Goal: Task Accomplishment & Management: Use online tool/utility

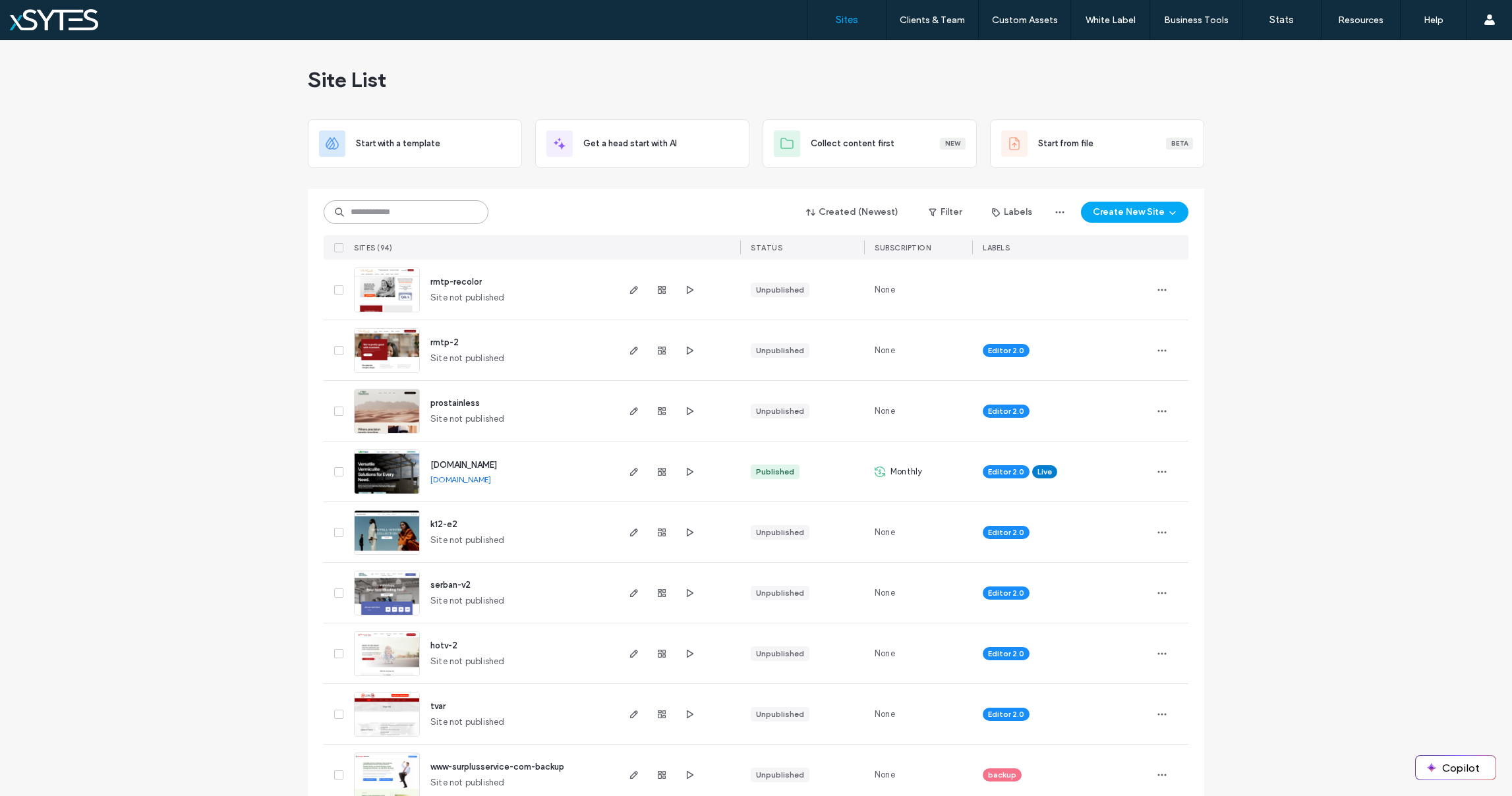
click at [406, 214] on input at bounding box center [406, 212] width 165 height 24
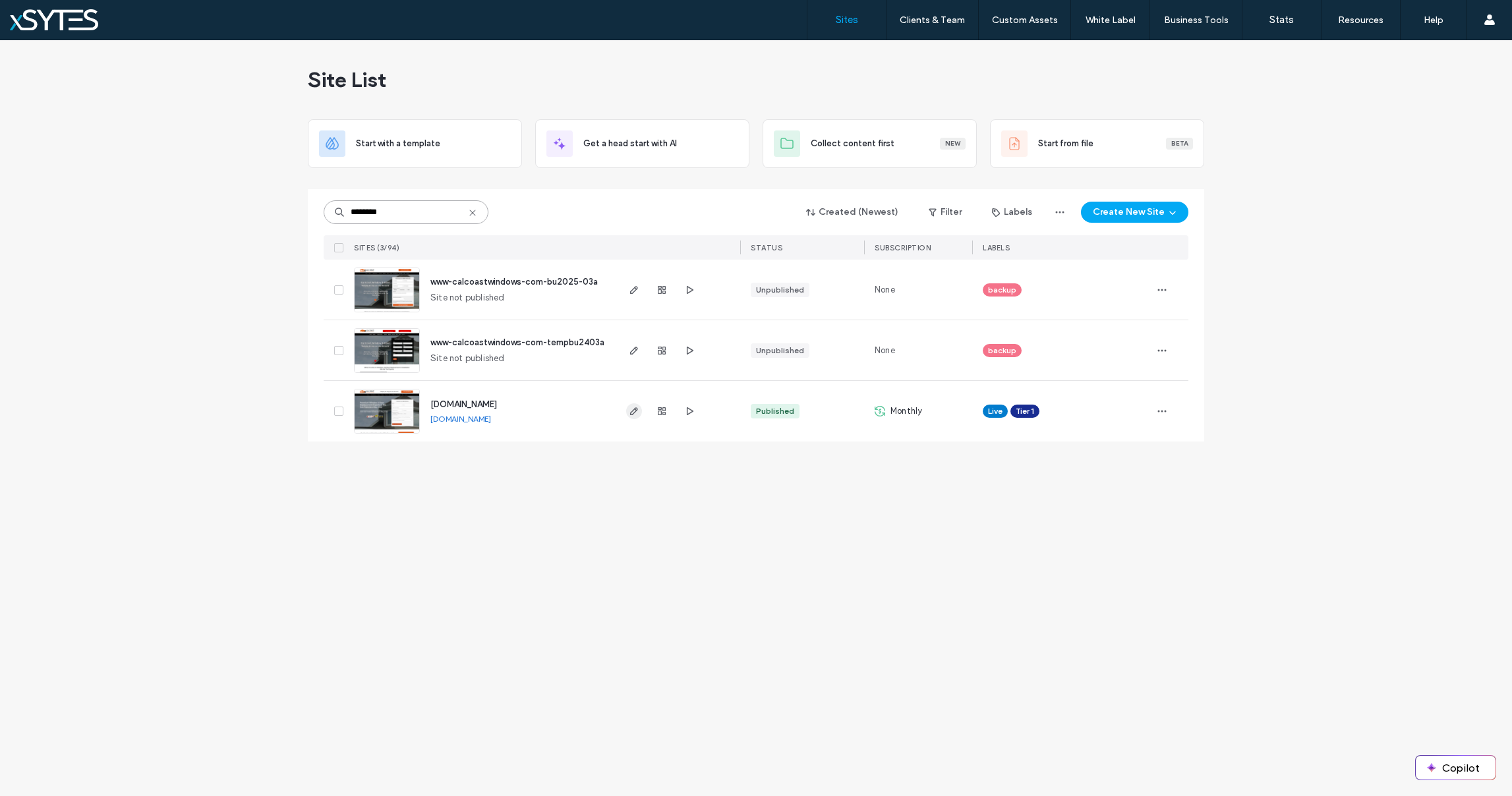
type input "********"
click at [638, 410] on icon "button" at bounding box center [634, 411] width 11 height 11
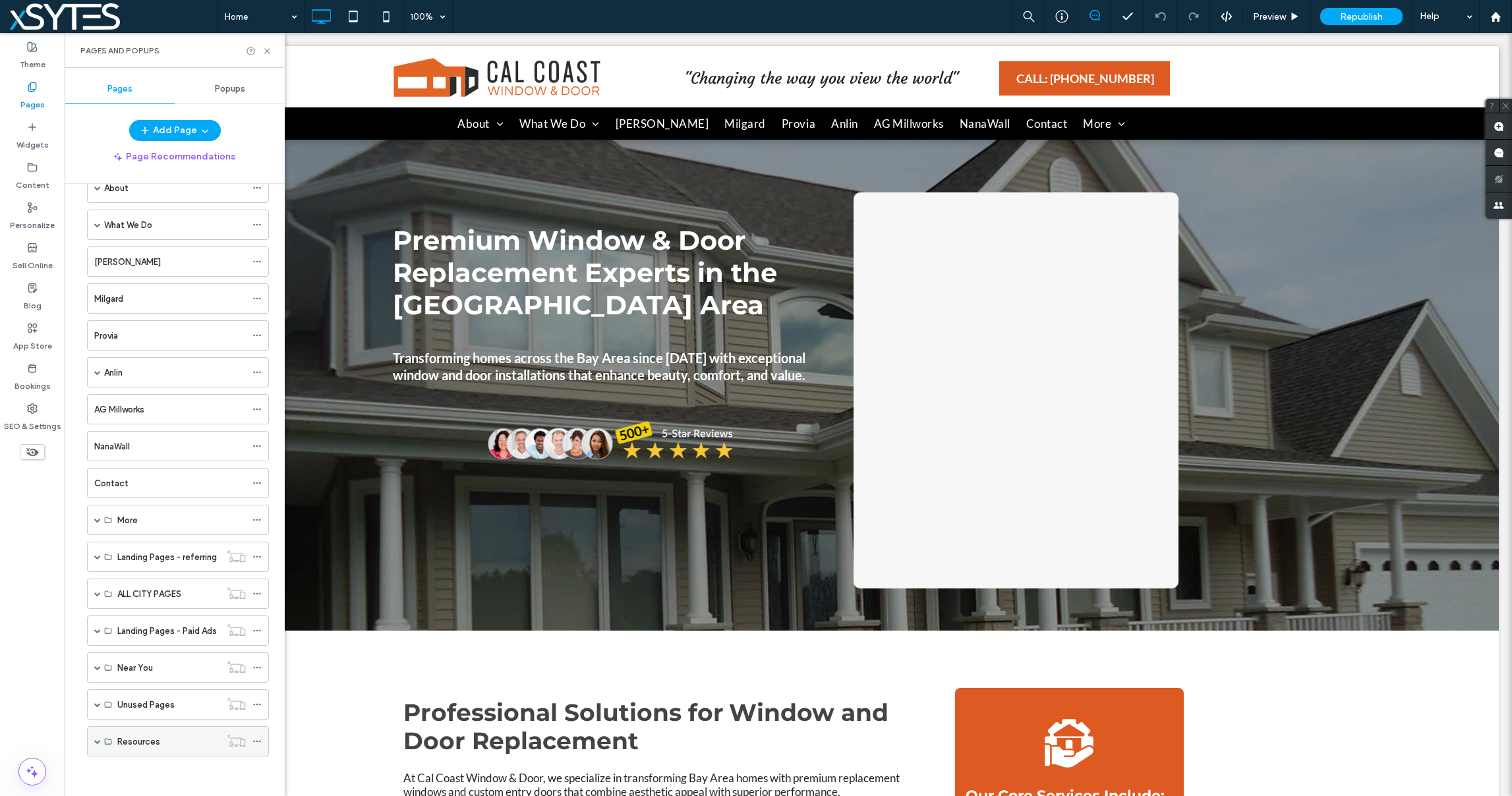
click at [97, 741] on span at bounding box center [97, 741] width 7 height 7
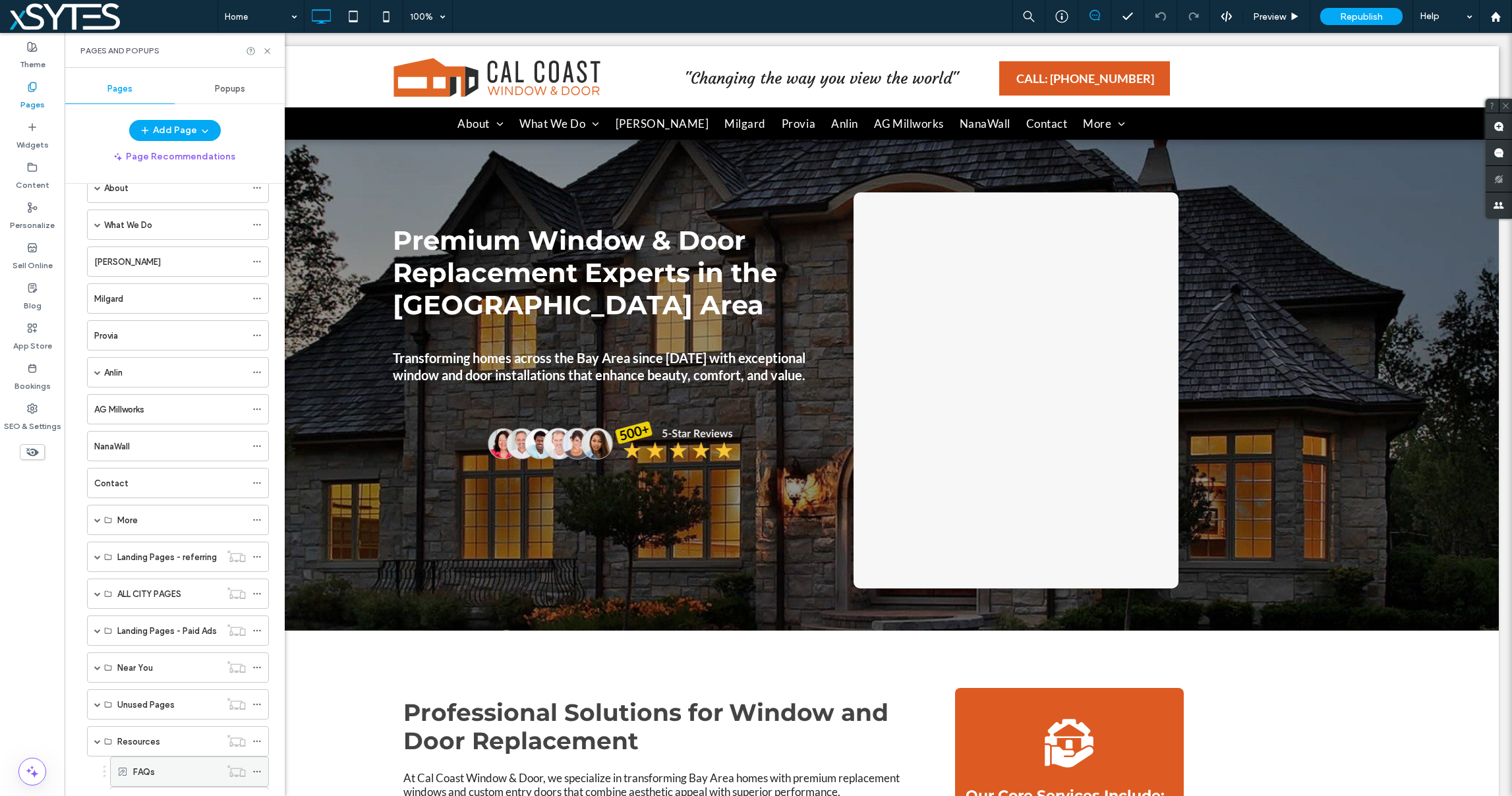
click at [147, 773] on label "FAQs" at bounding box center [144, 772] width 22 height 23
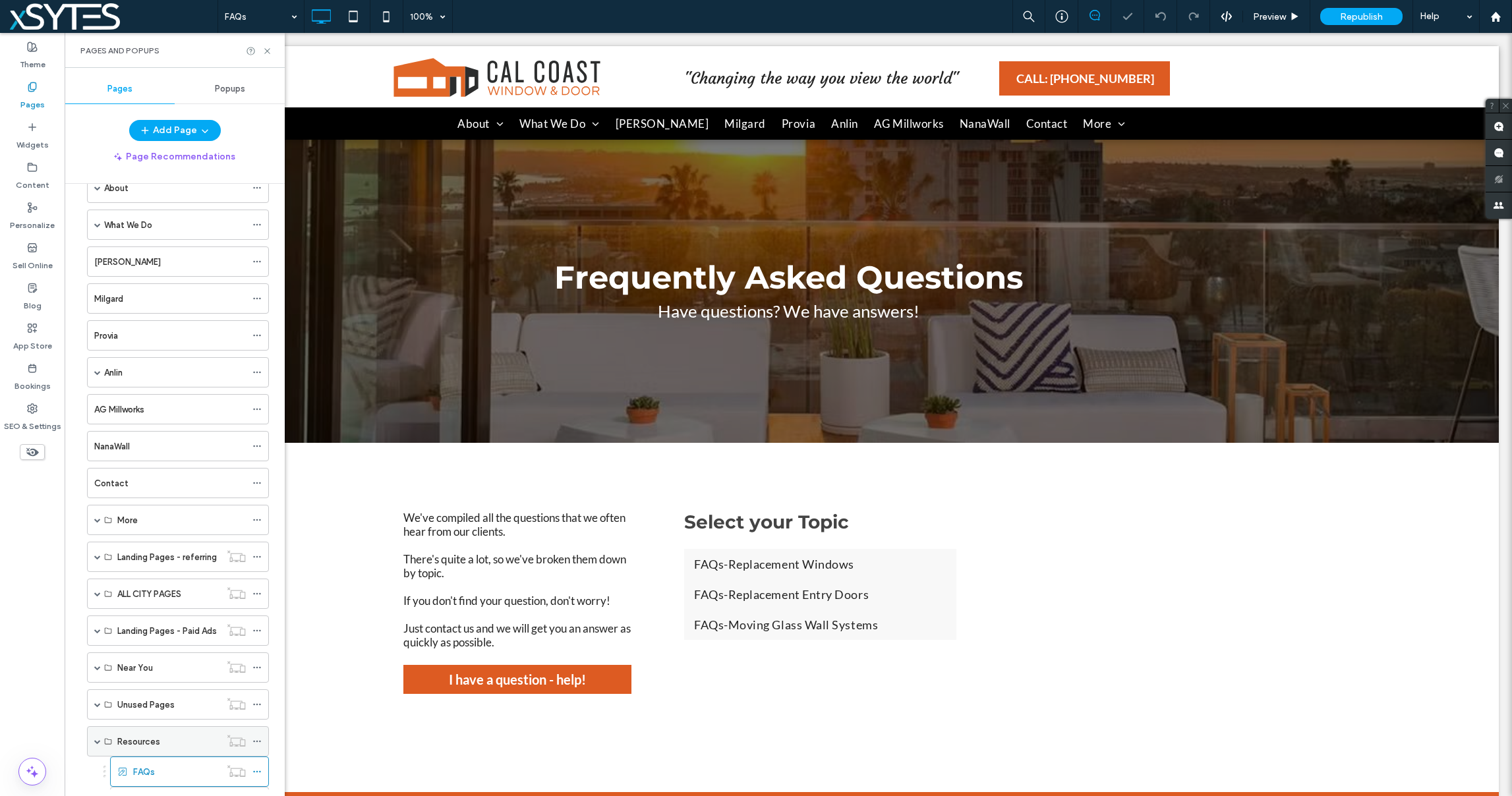
scroll to position [191, 0]
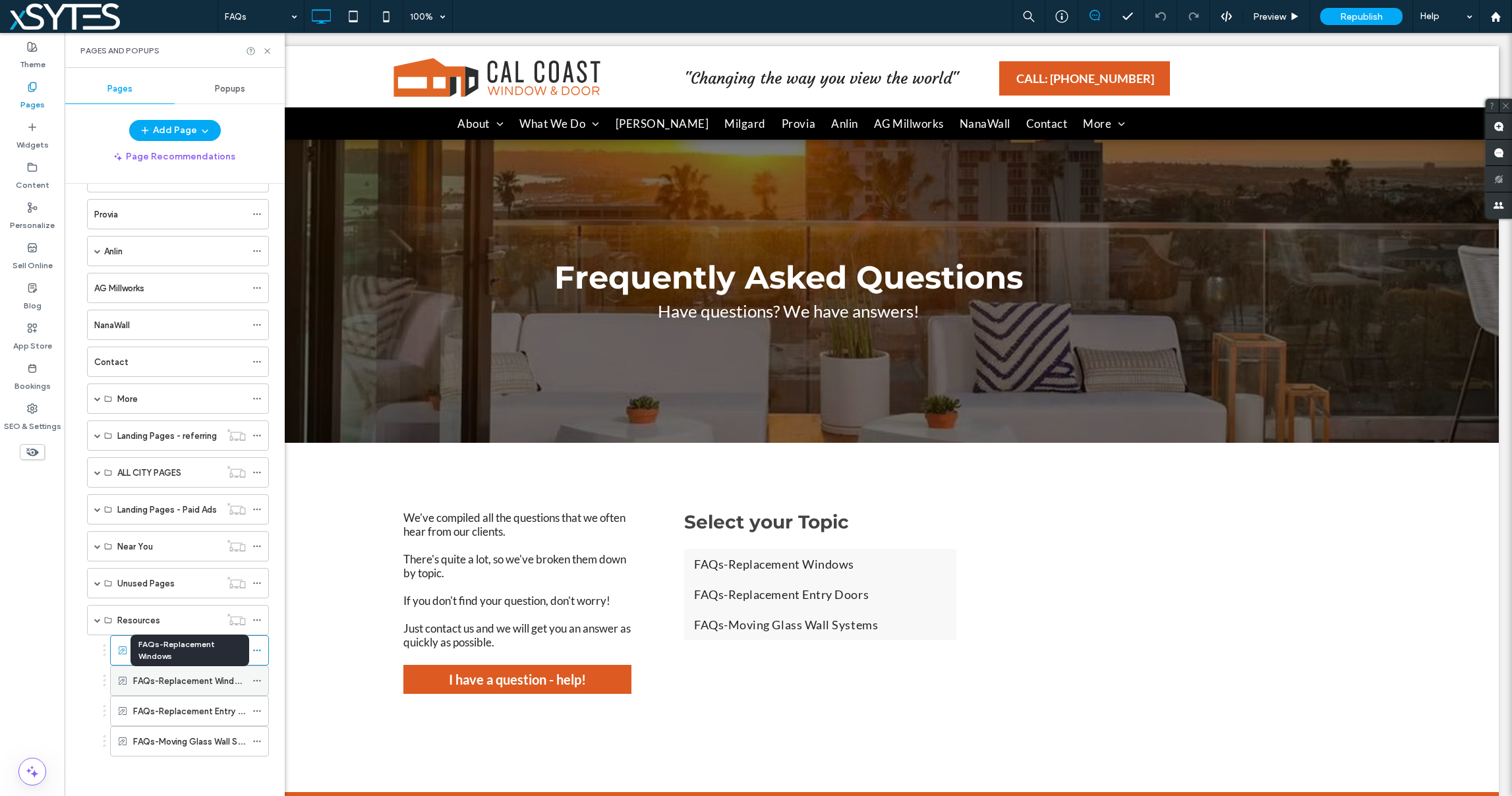
click at [192, 681] on label "FAQs-Replacement Windows" at bounding box center [192, 681] width 117 height 23
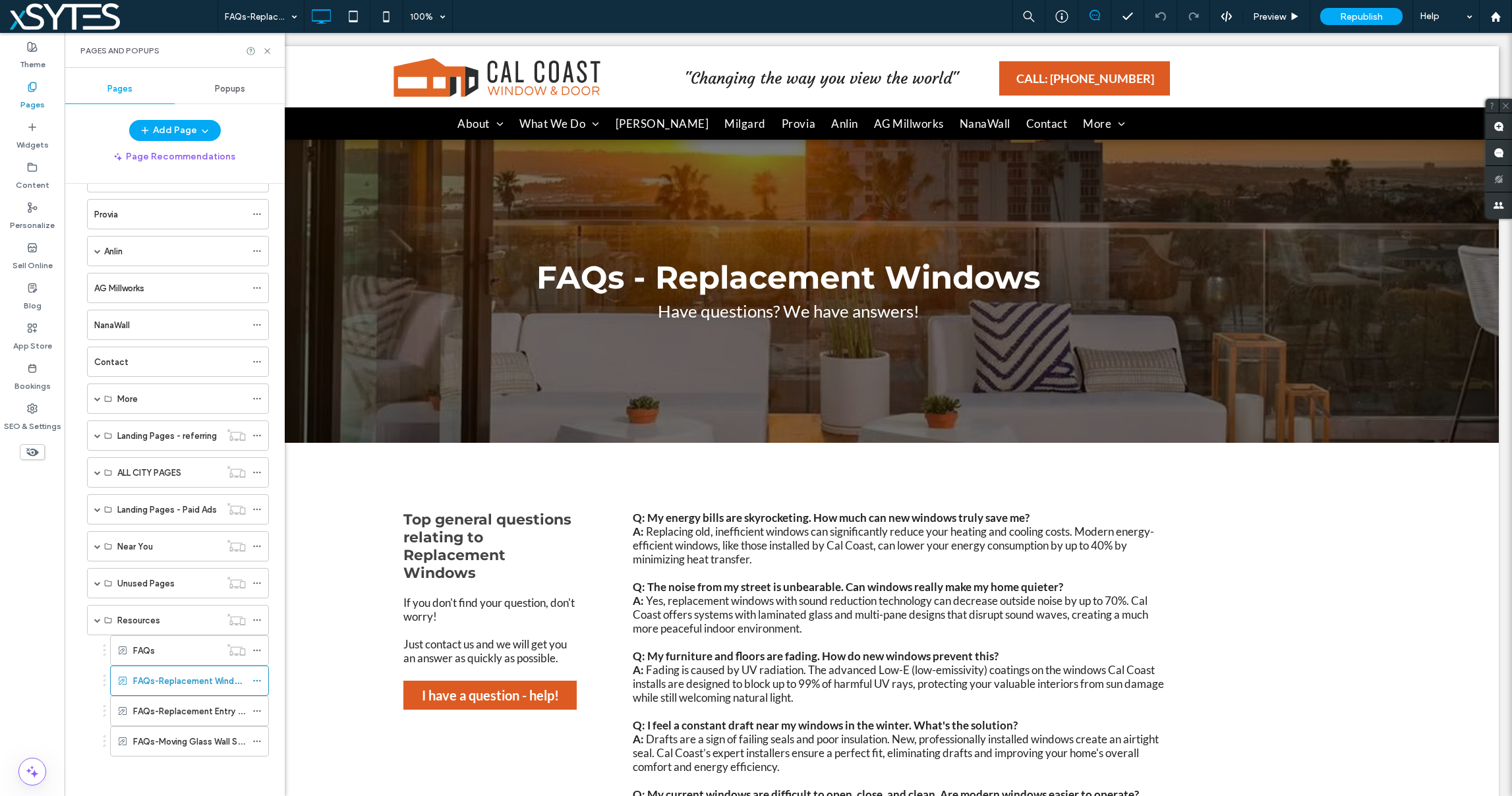
scroll to position [0, 0]
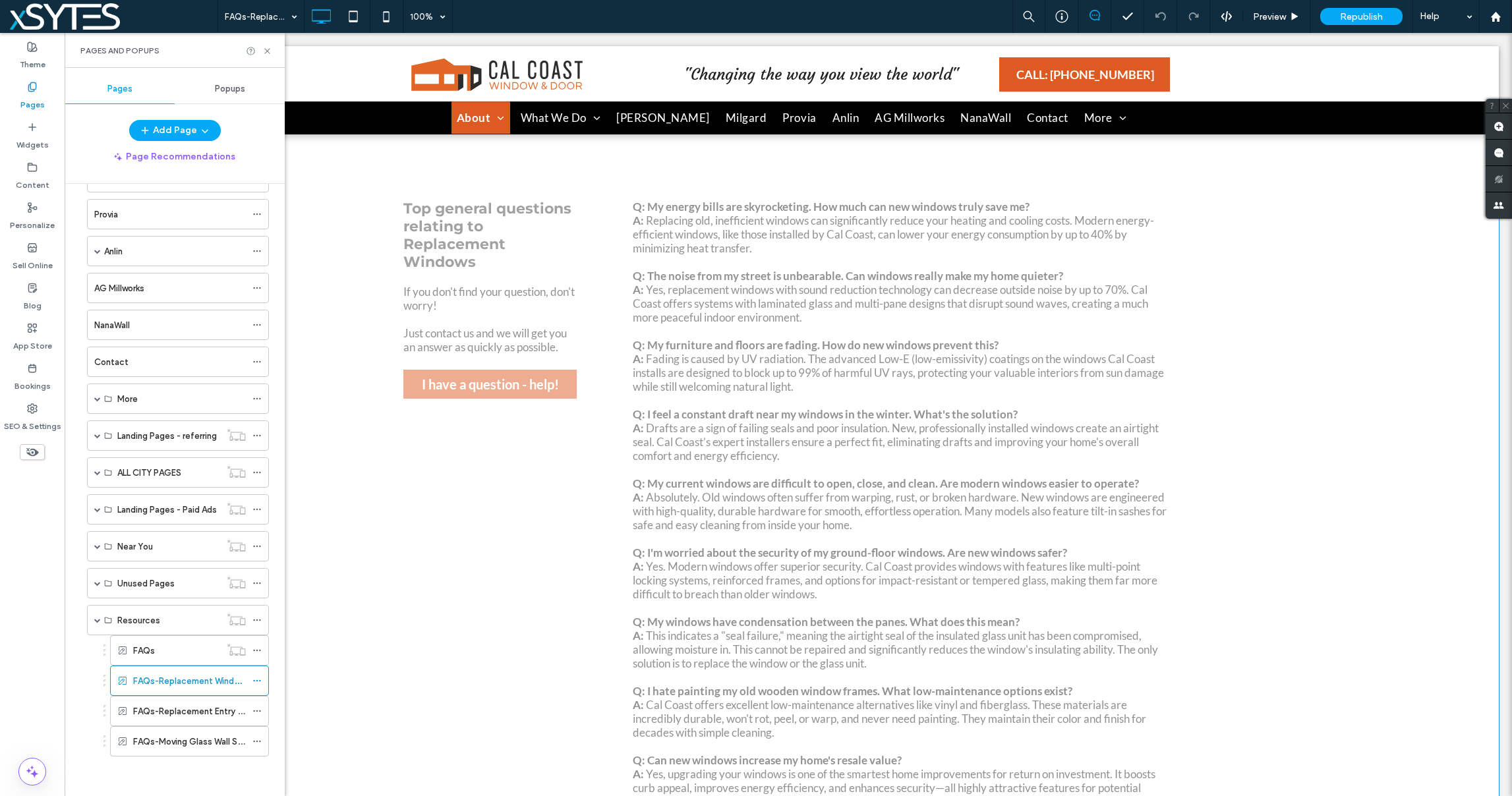
scroll to position [310, 0]
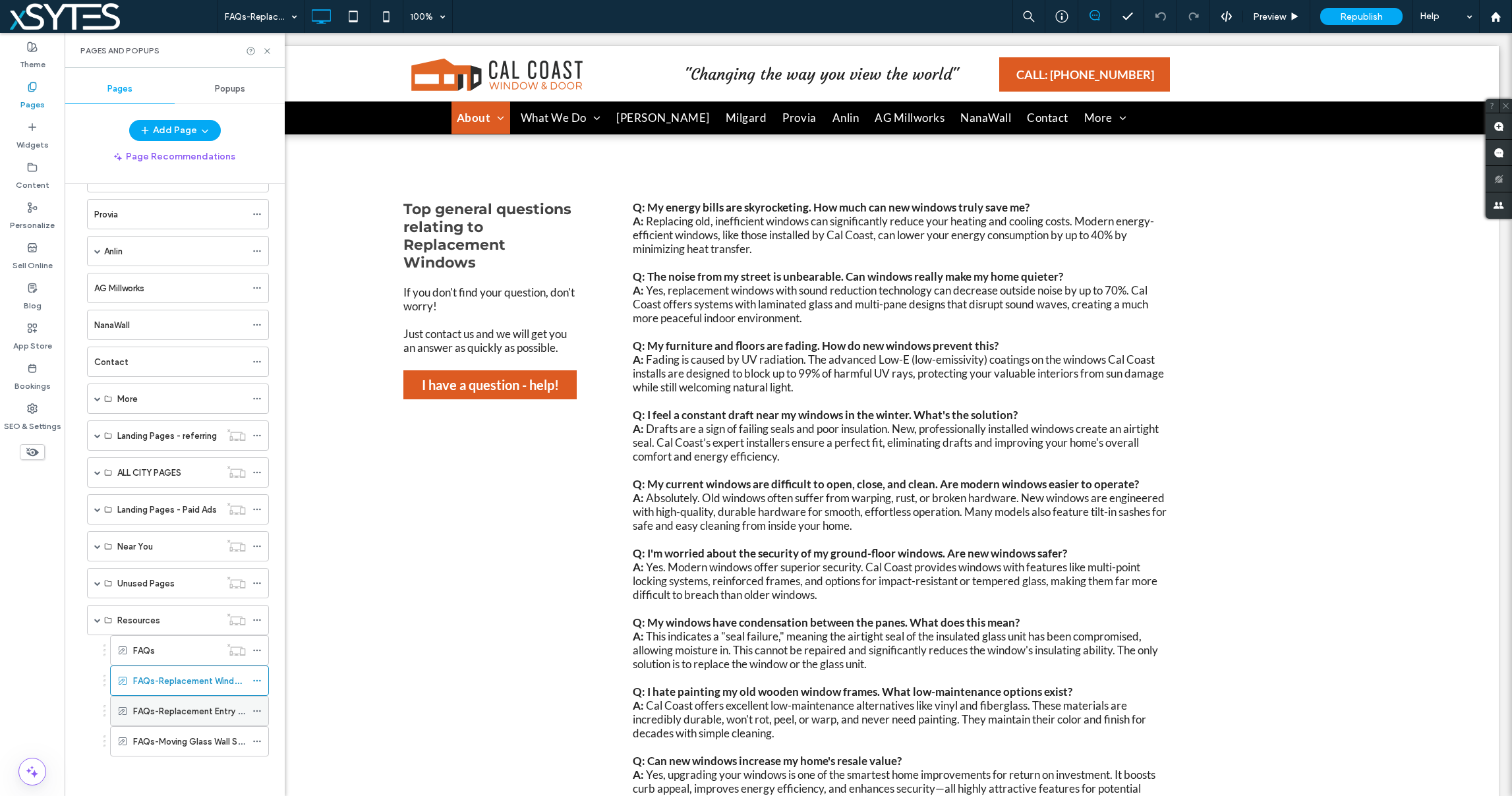
click at [216, 712] on label "FAQs-Replacement Entry Doors" at bounding box center [198, 711] width 128 height 23
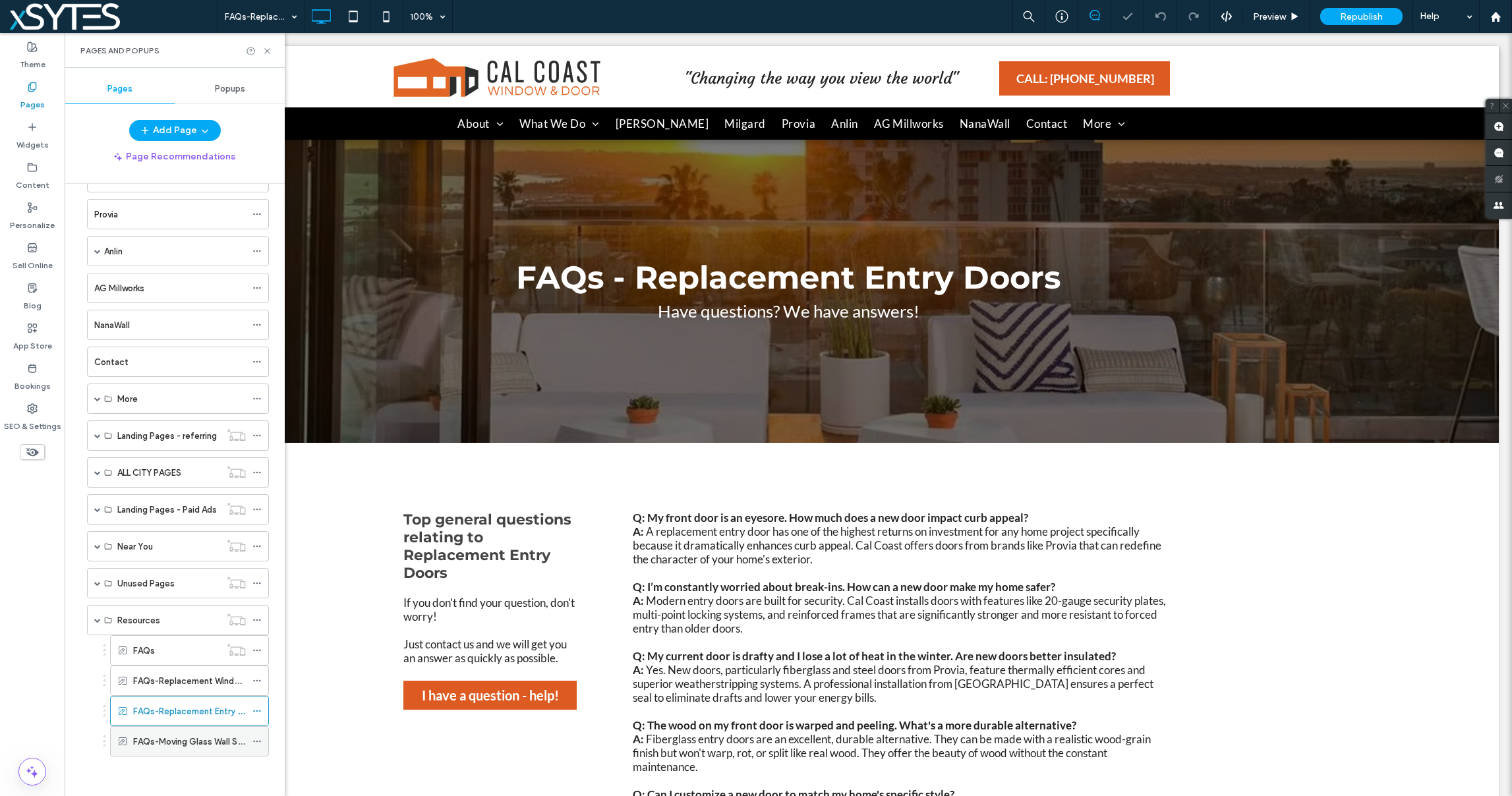
click at [188, 748] on label "FAQs-Moving Glass Wall Systems" at bounding box center [200, 741] width 134 height 23
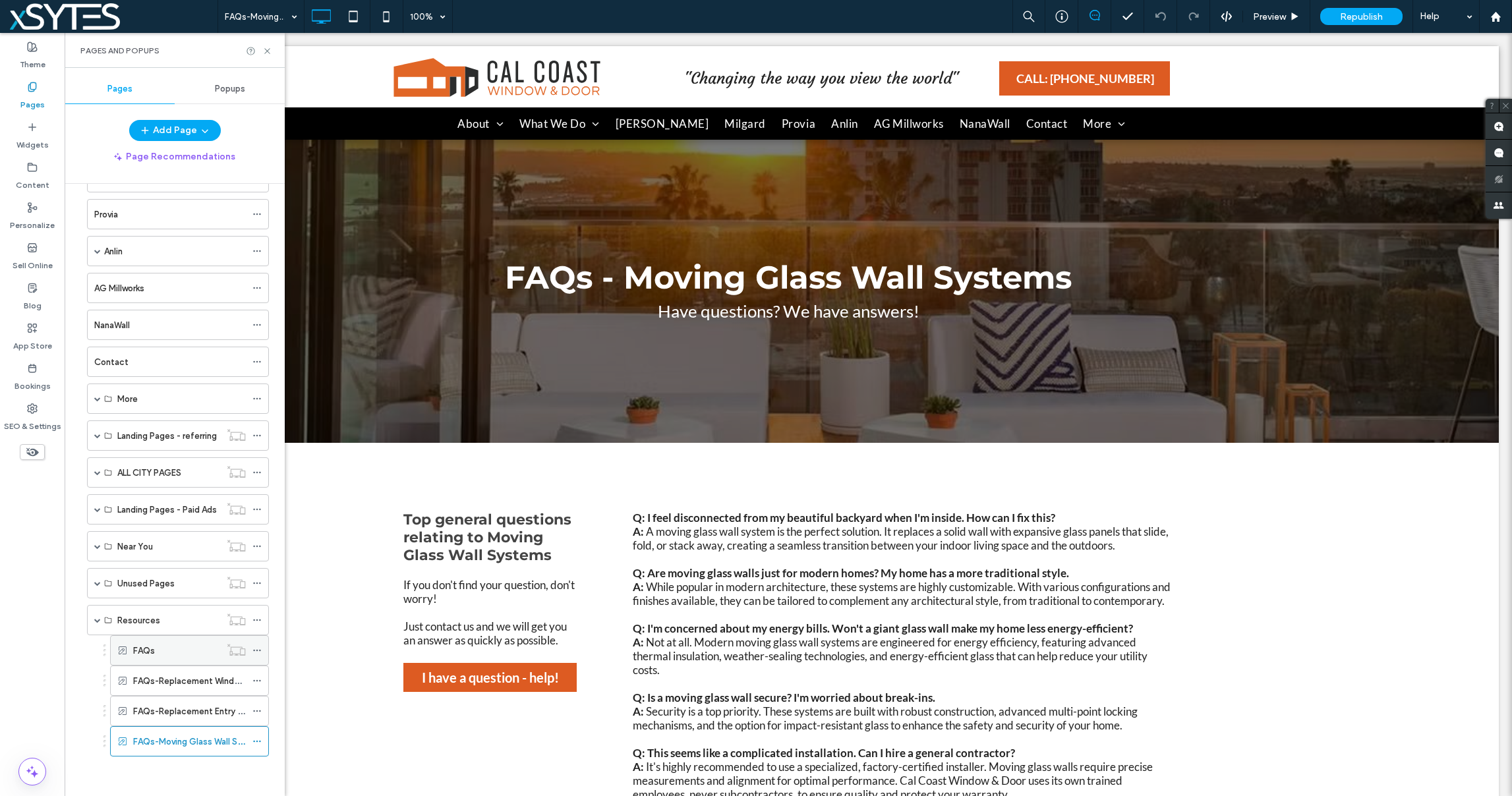
click at [165, 642] on div "FAQs" at bounding box center [177, 650] width 87 height 29
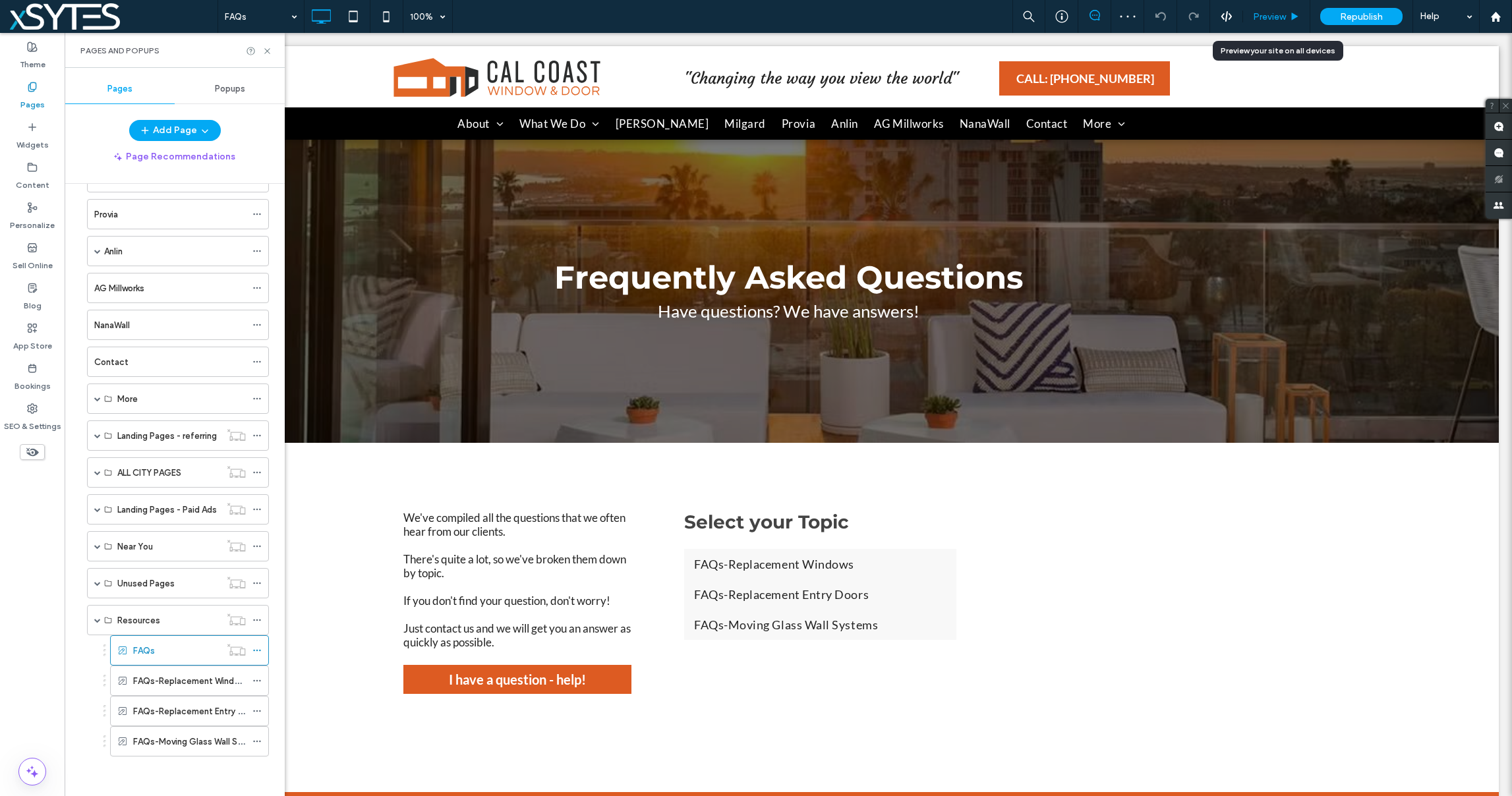
click at [1259, 14] on span "Preview" at bounding box center [1269, 17] width 33 height 11
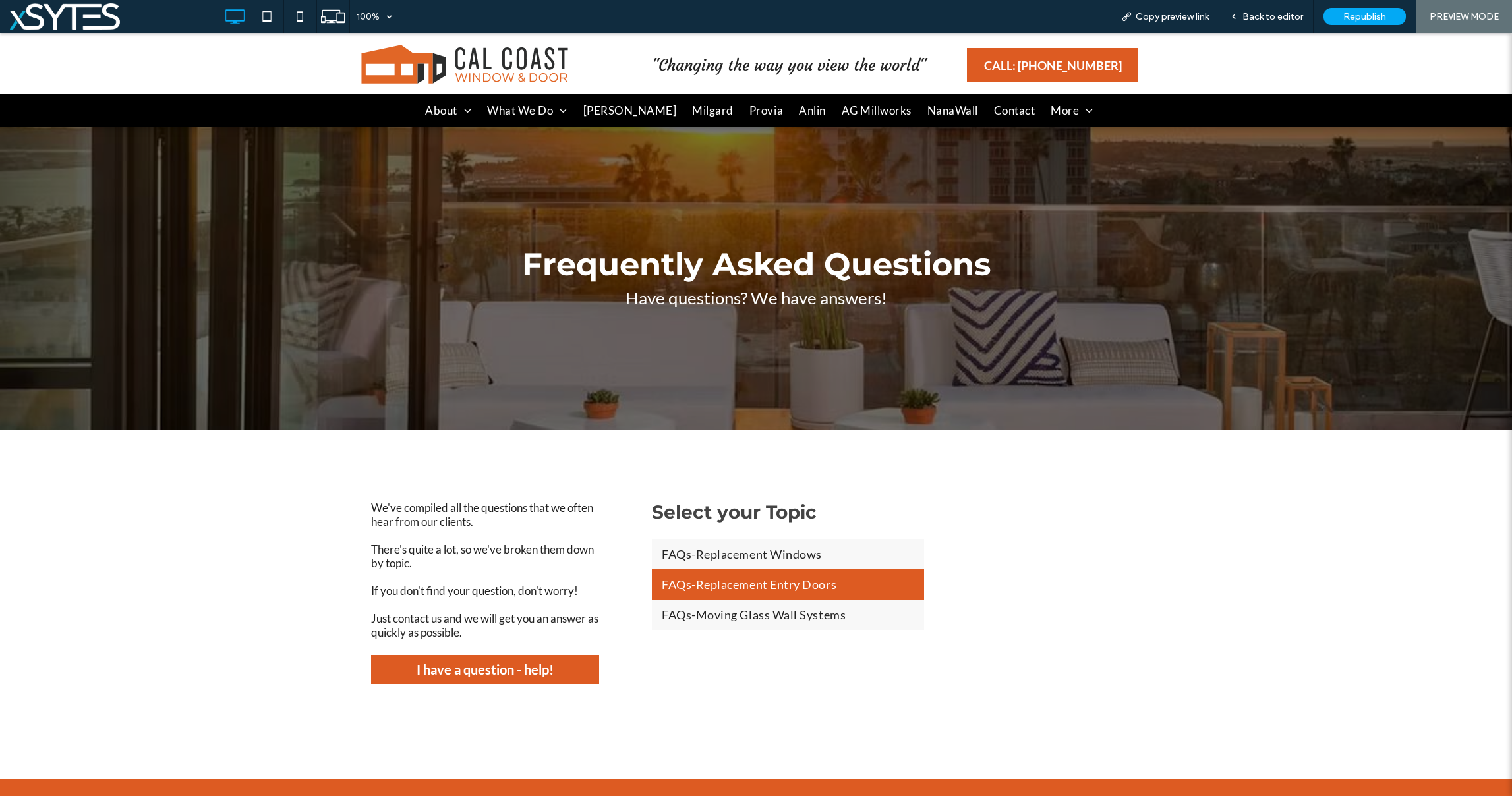
click at [810, 588] on span "FAQs-Replacement Entry Doors" at bounding box center [749, 584] width 175 height 15
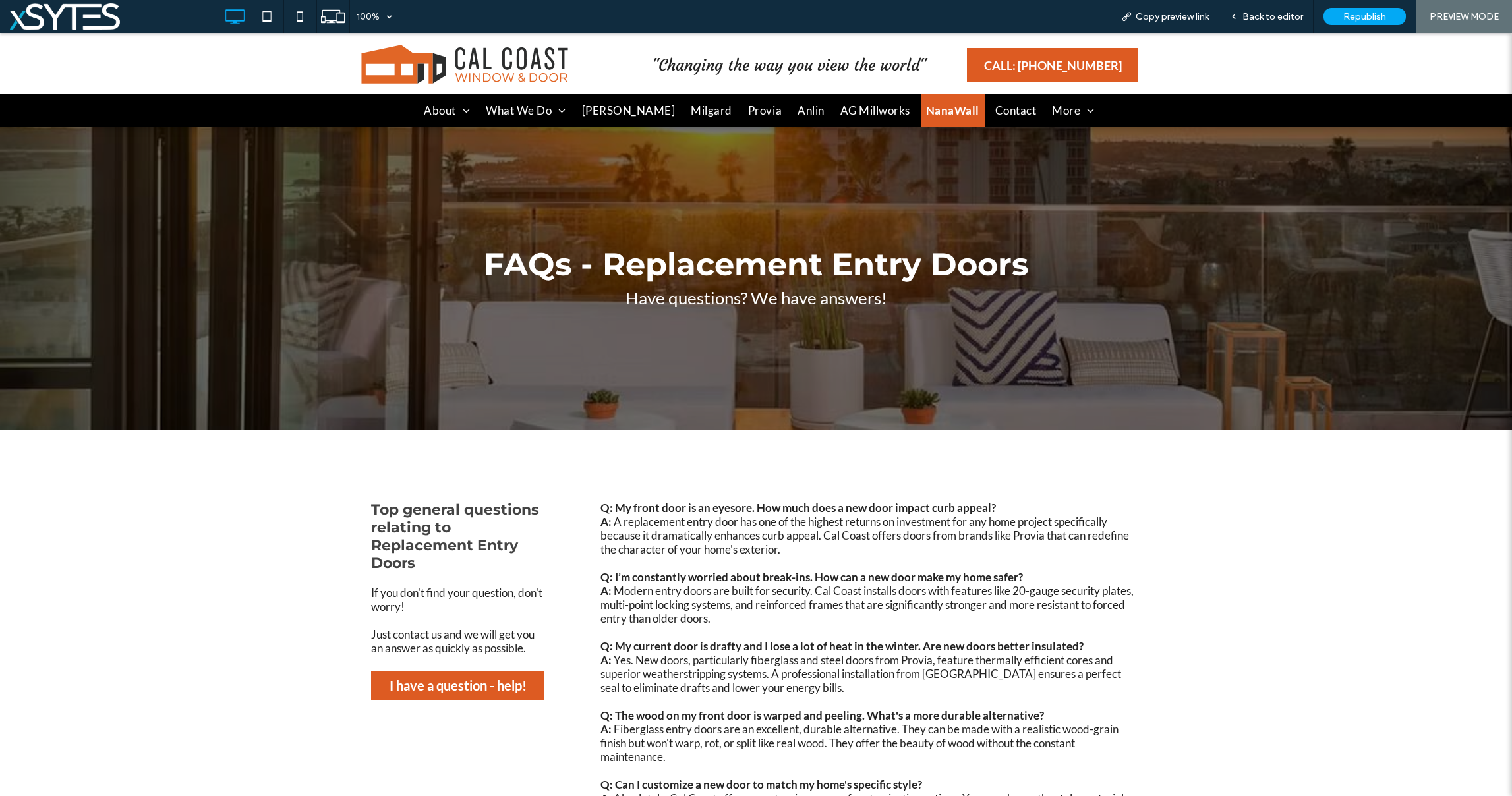
click at [926, 110] on span "NanaWall" at bounding box center [953, 111] width 53 height 17
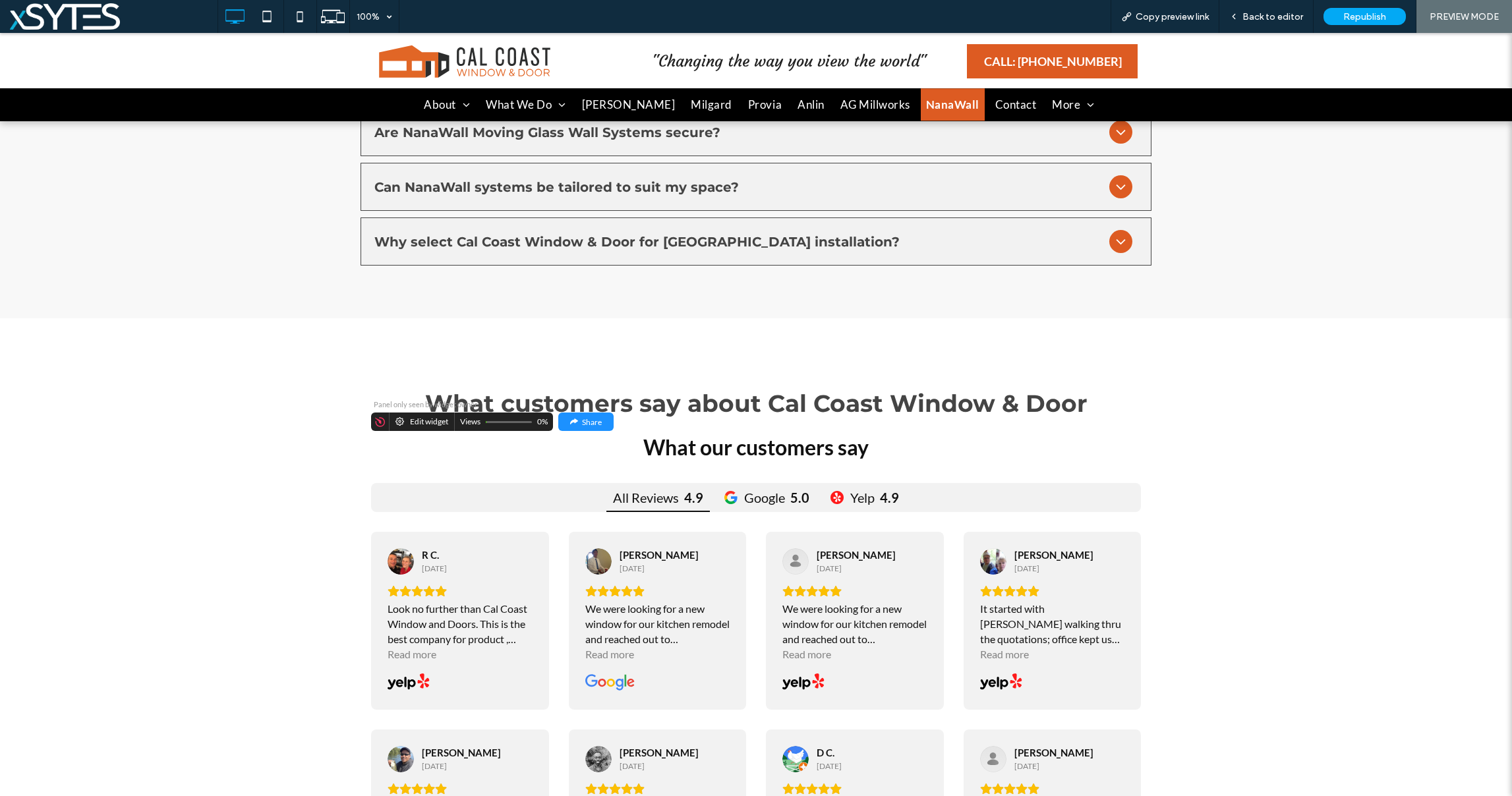
scroll to position [3234, 0]
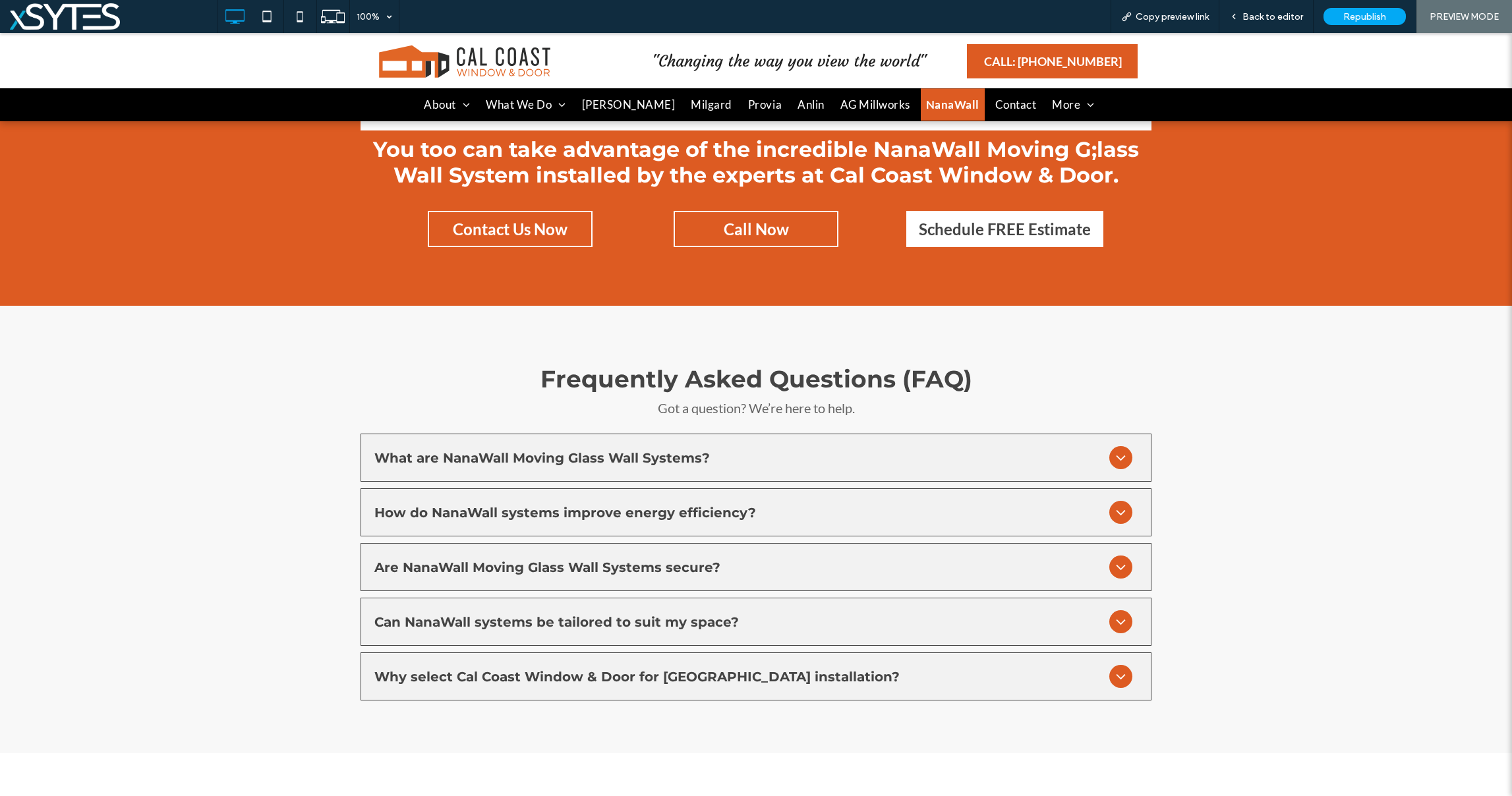
click at [988, 245] on span "Schedule FREE Estimate" at bounding box center [1005, 229] width 181 height 32
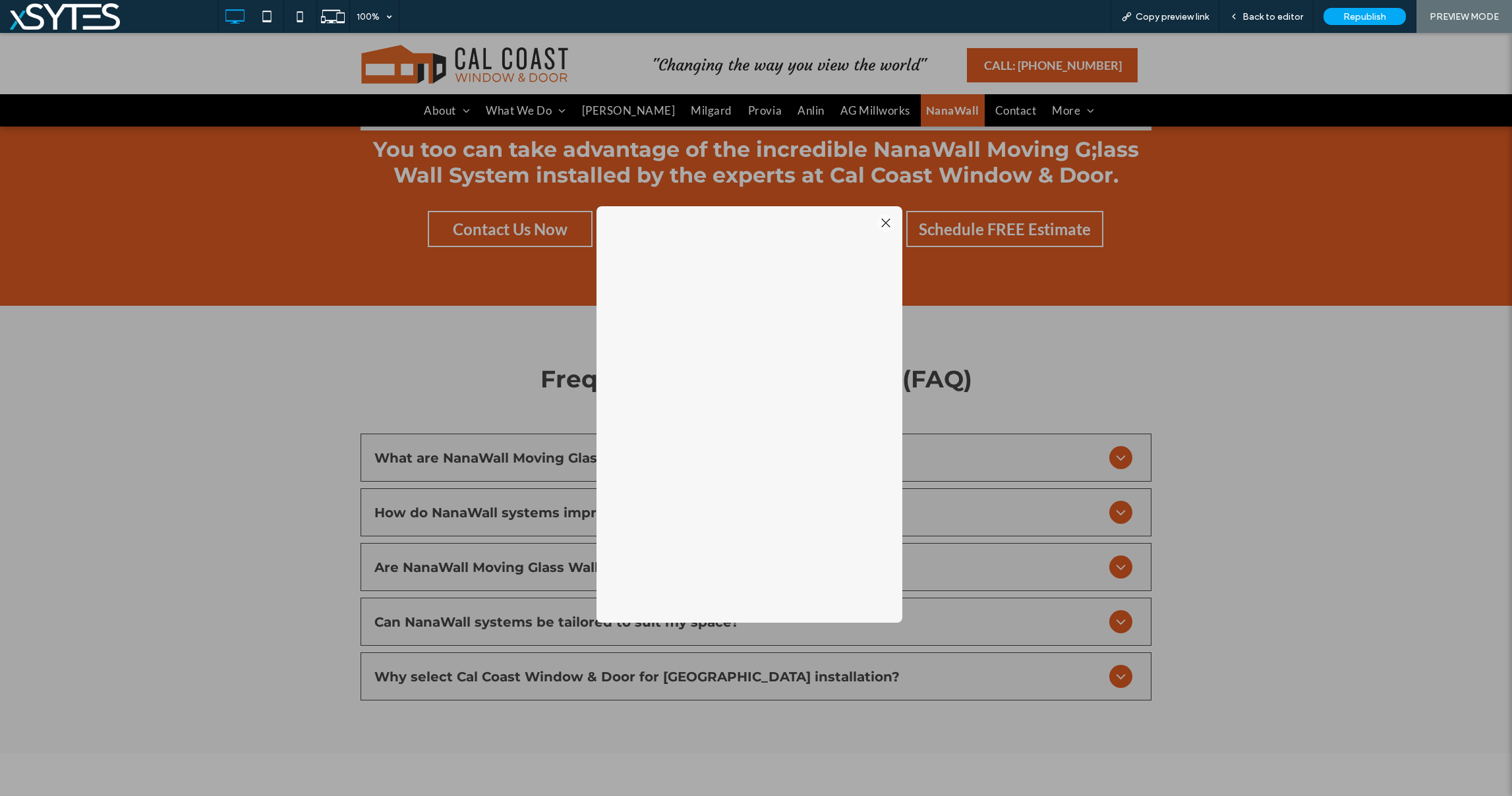
click at [889, 221] on div at bounding box center [885, 223] width 18 height 18
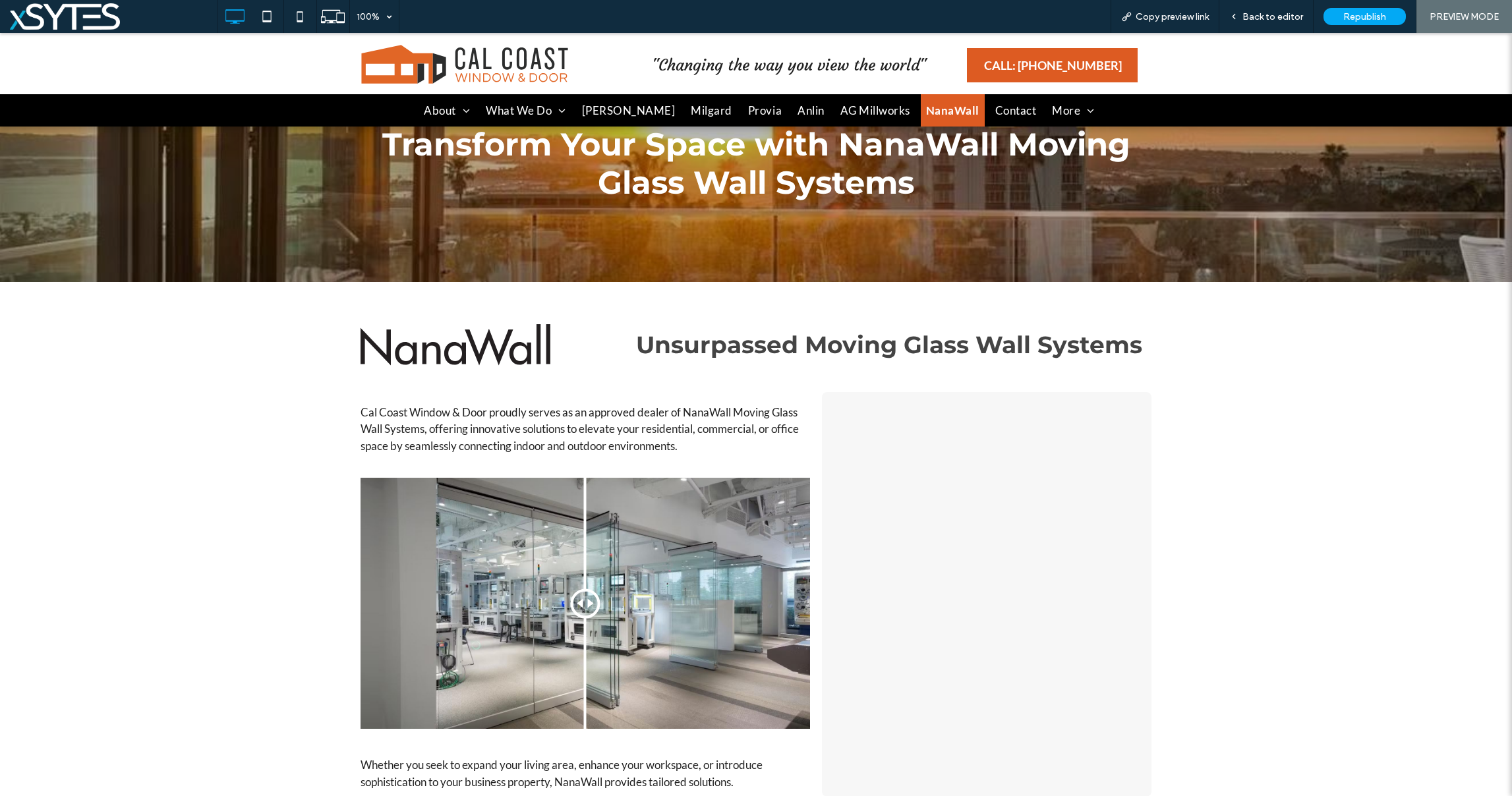
scroll to position [0, 0]
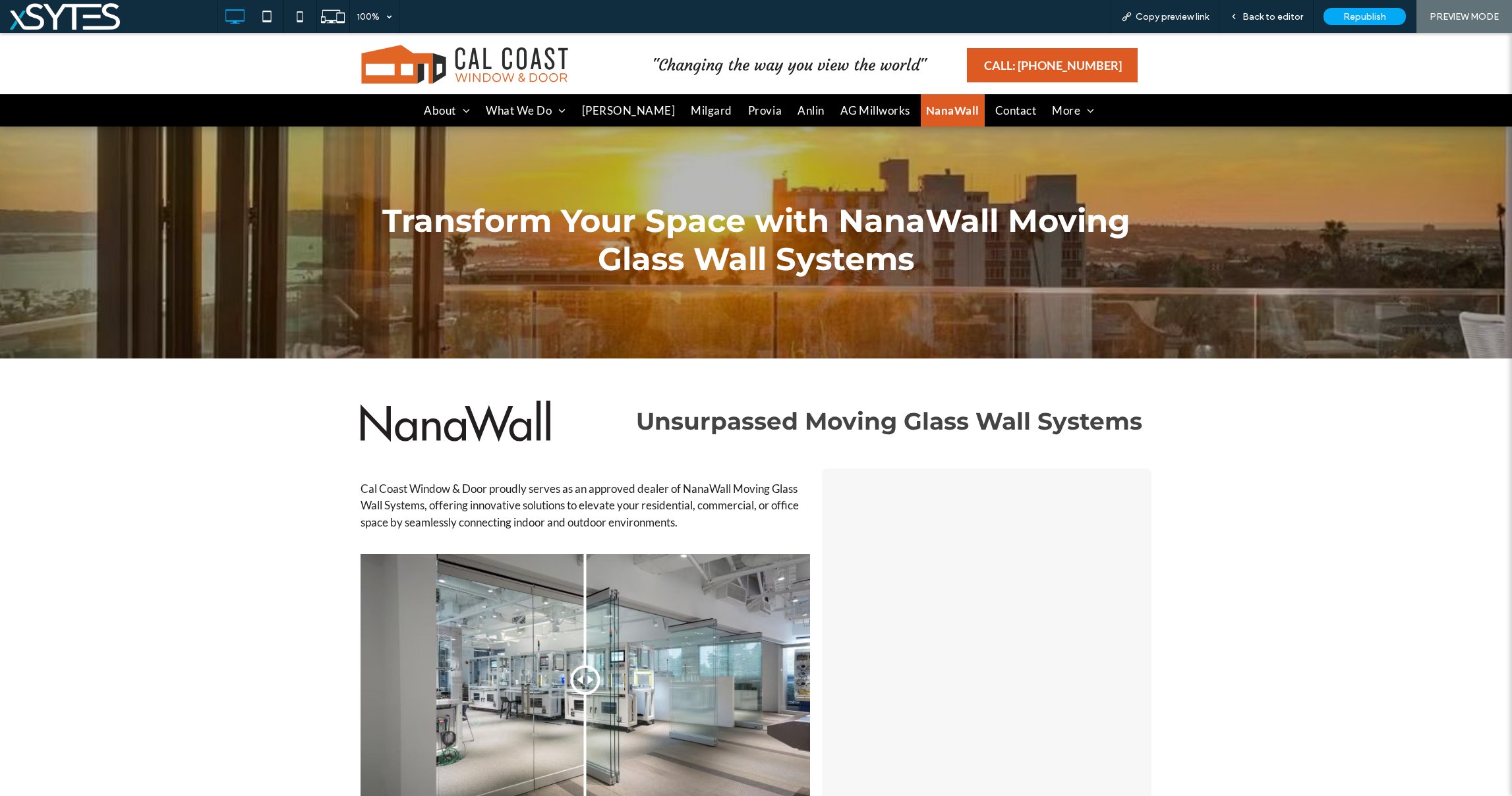
drag, startPoint x: 462, startPoint y: 62, endPoint x: 462, endPoint y: 95, distance: 33.0
click at [462, 62] on img at bounding box center [464, 64] width 208 height 40
